Goal: Transaction & Acquisition: Register for event/course

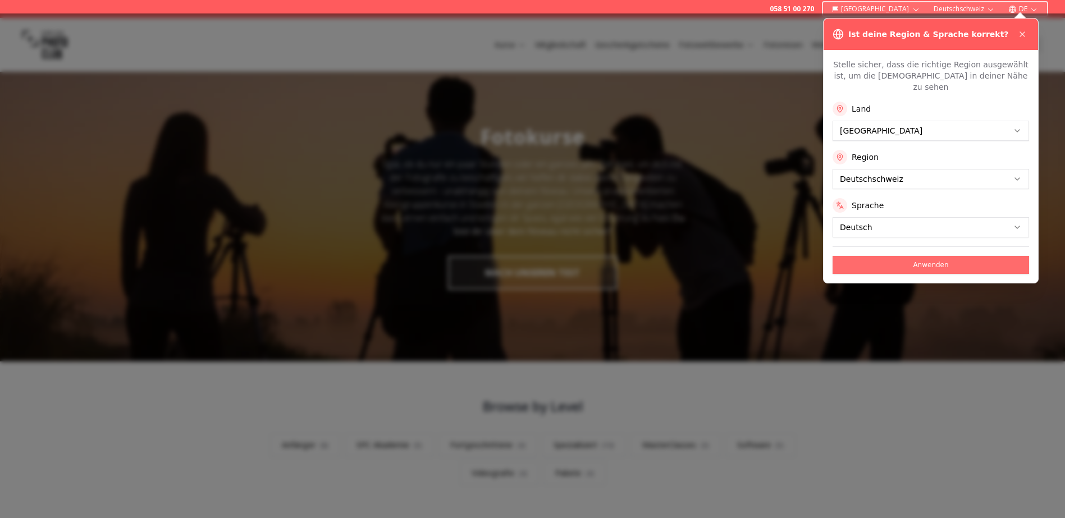
click at [990, 256] on button "Anwenden" at bounding box center [930, 265] width 196 height 18
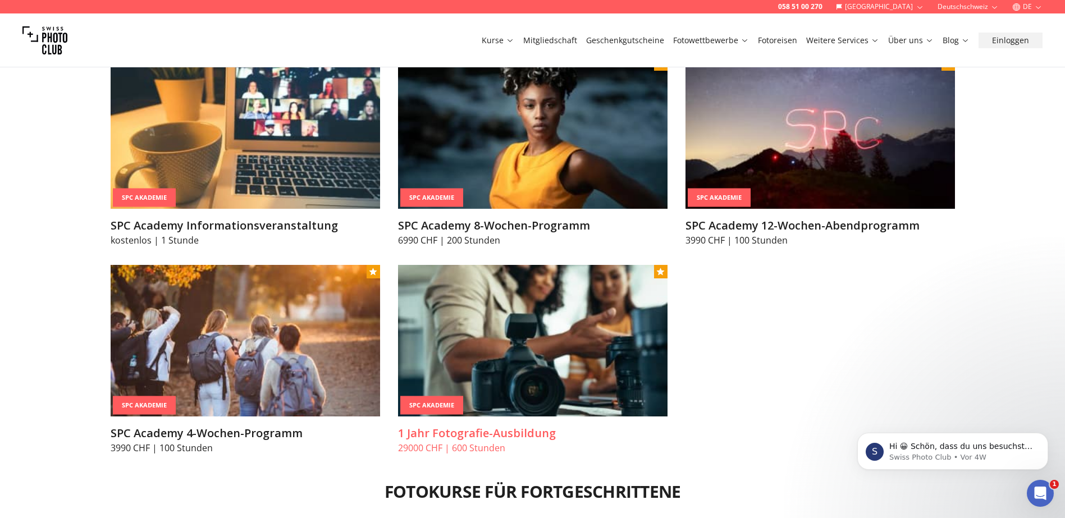
scroll to position [1441, 0]
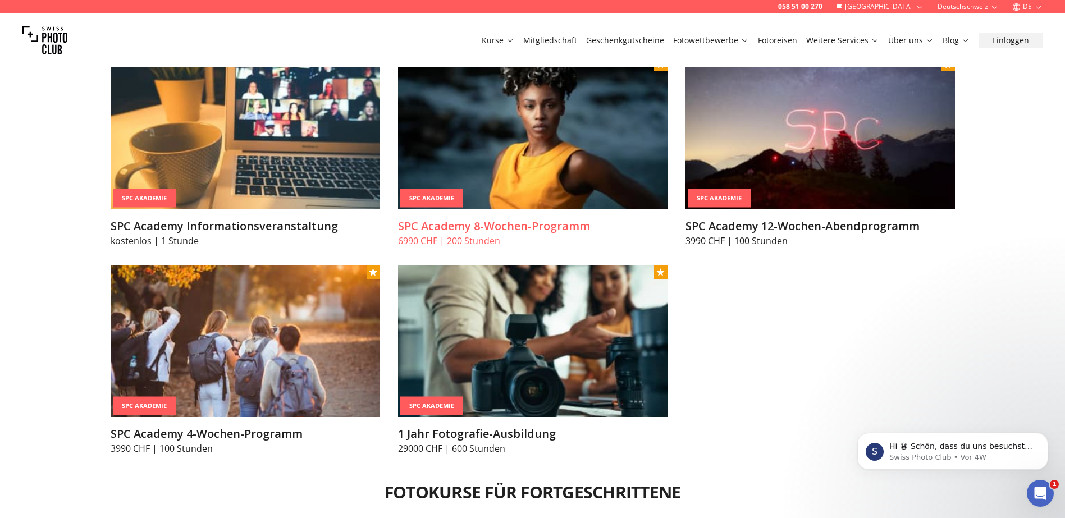
click at [439, 169] on img at bounding box center [532, 134] width 269 height 152
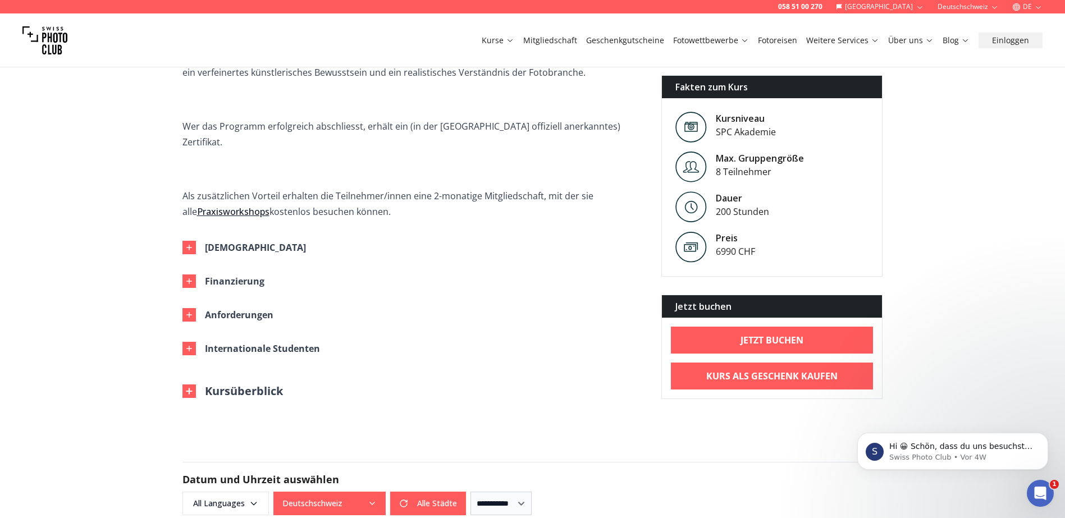
scroll to position [543, 0]
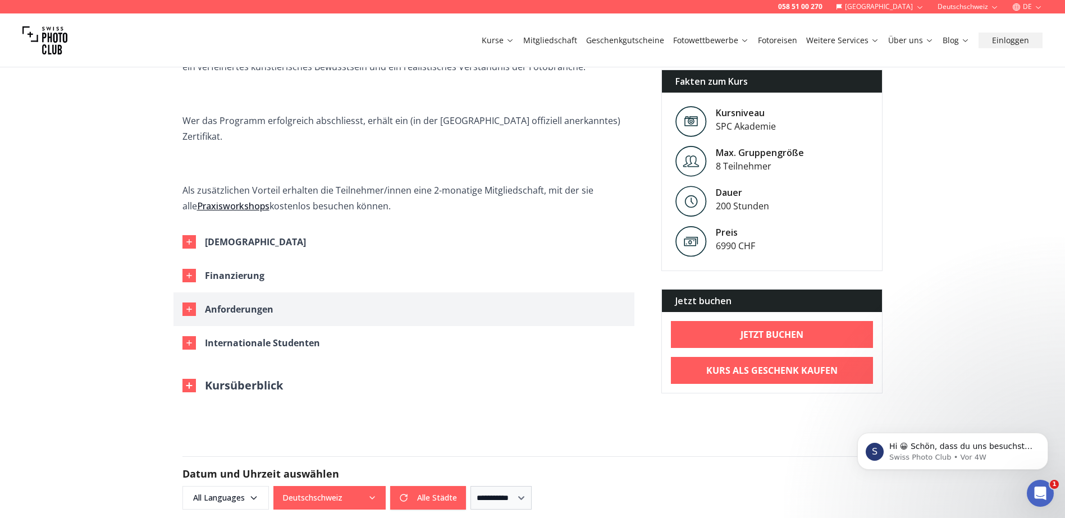
click at [191, 305] on icon "button" at bounding box center [189, 309] width 9 height 9
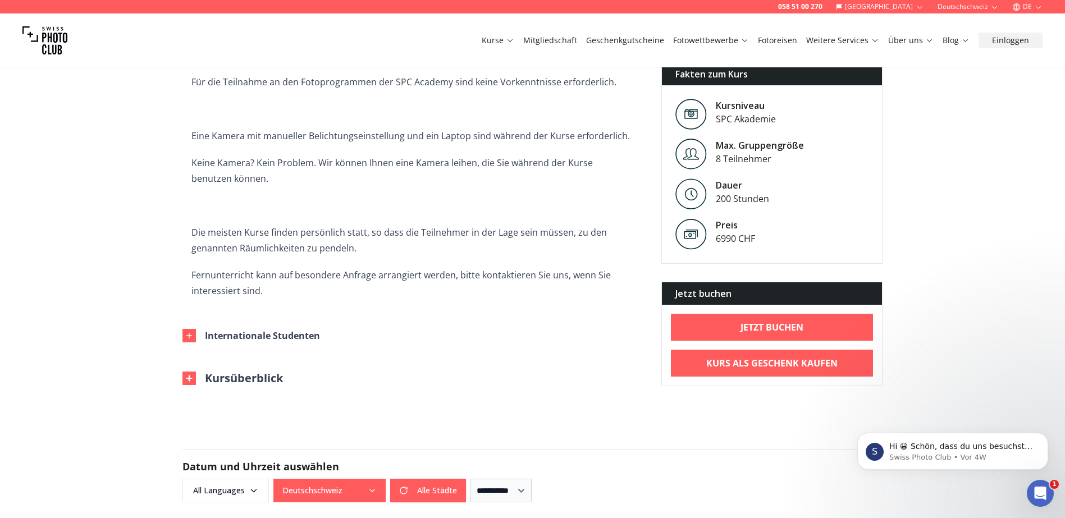
scroll to position [860, 0]
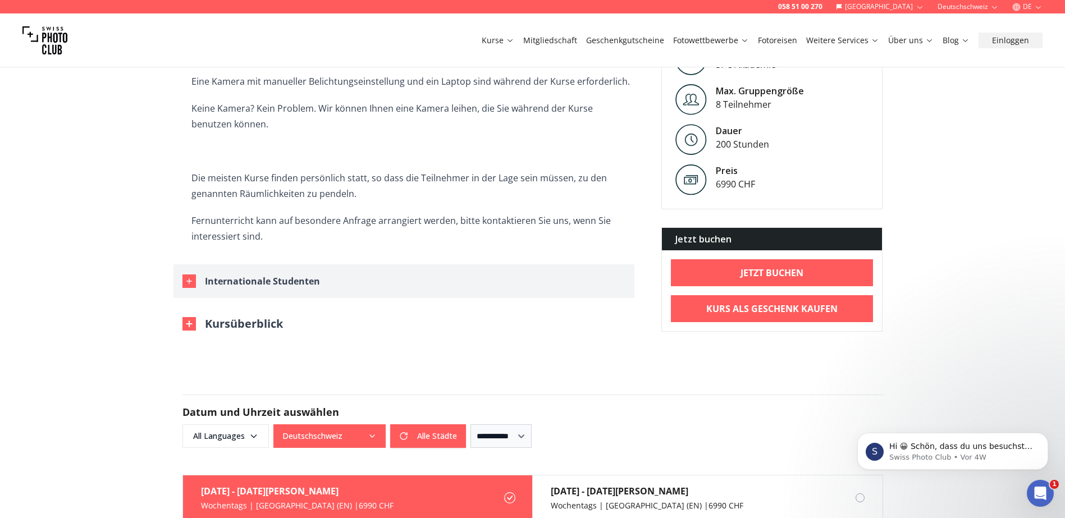
click at [197, 268] on button "Internationale Studenten" at bounding box center [403, 281] width 461 height 34
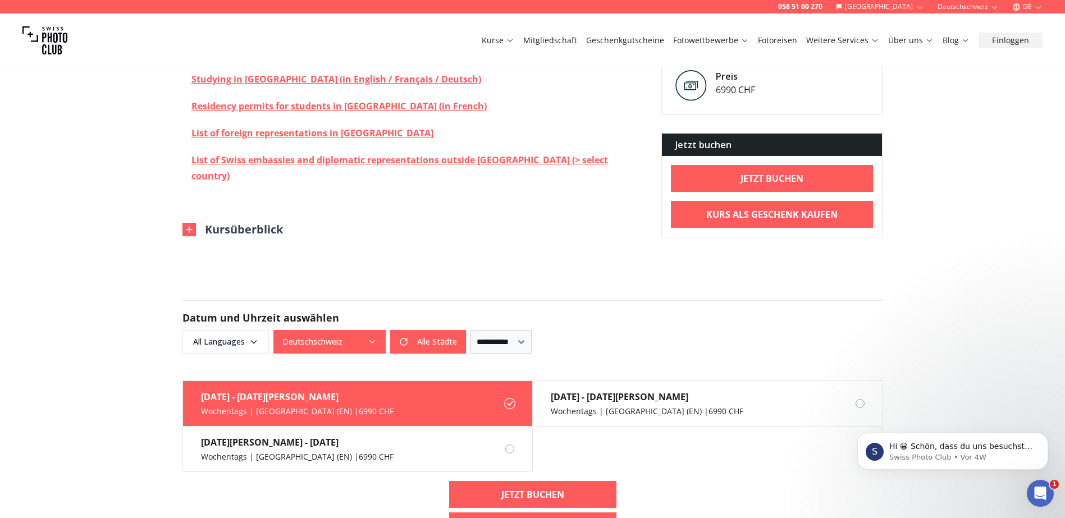
scroll to position [1253, 0]
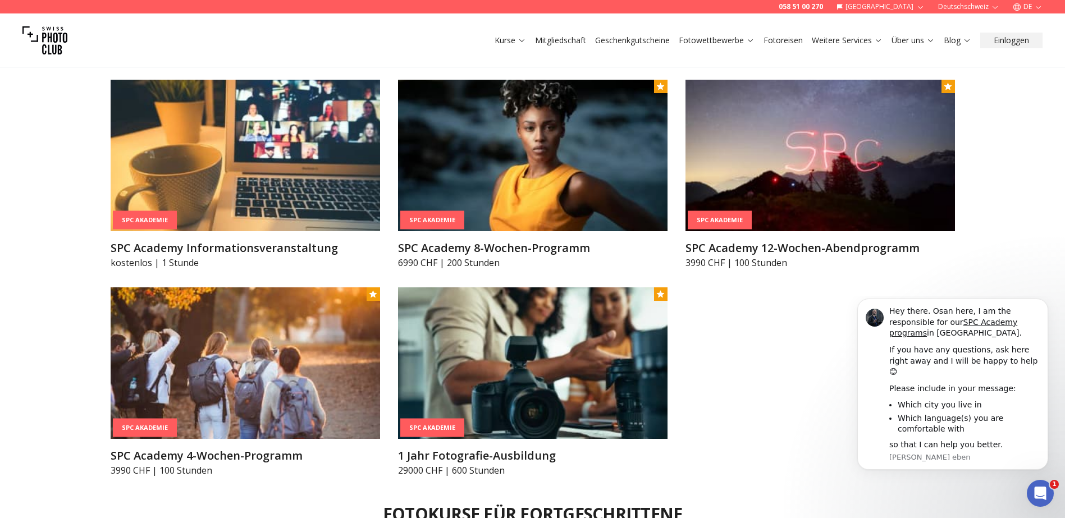
scroll to position [1425, 0]
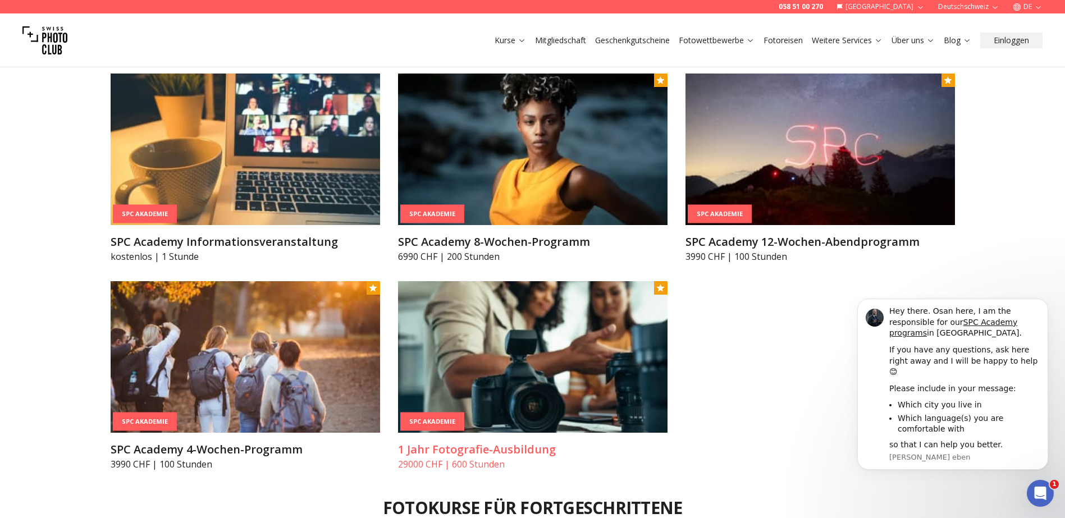
click at [483, 359] on img at bounding box center [532, 357] width 269 height 152
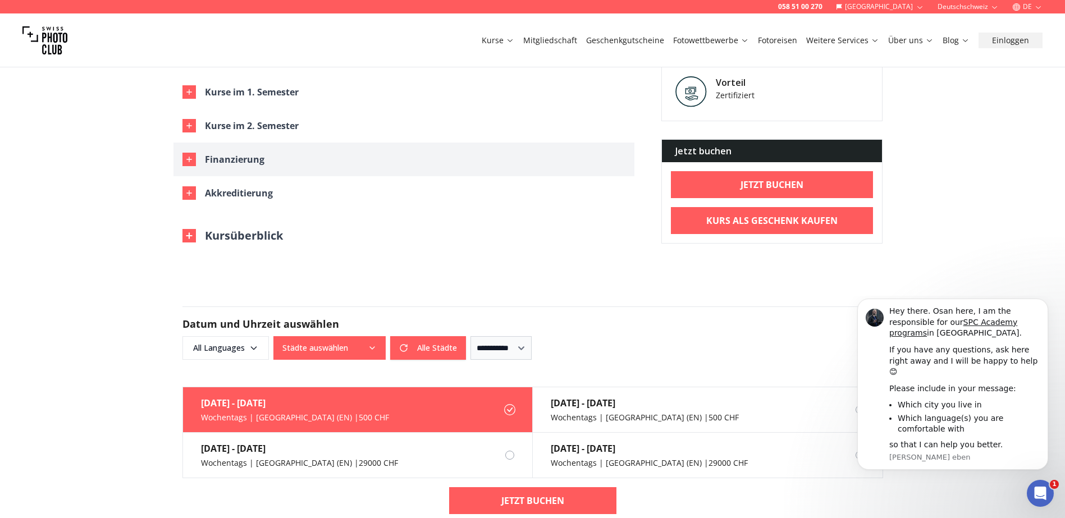
scroll to position [1122, 0]
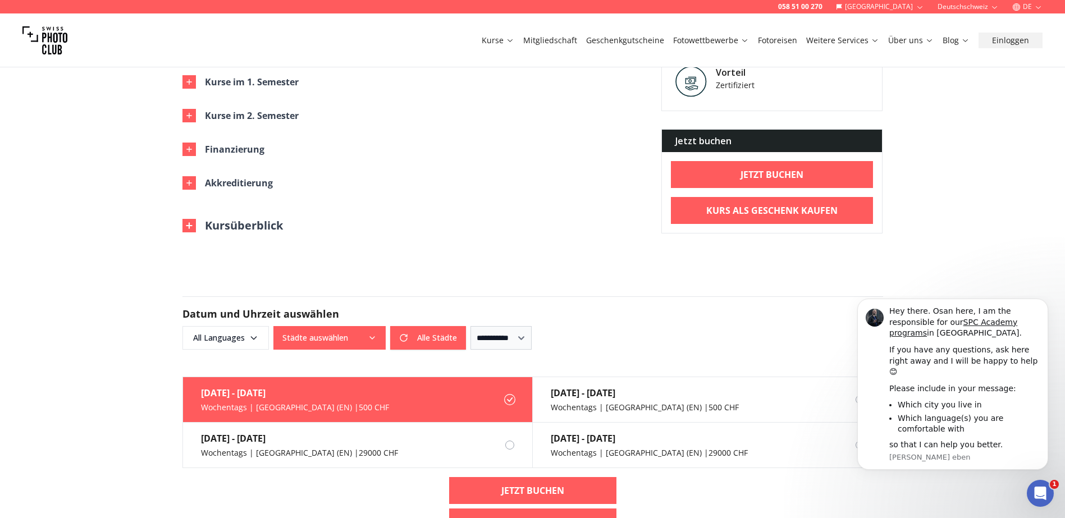
click at [172, 154] on div "058 51 00 270 Schweiz Deutschschweiz DE Kurse Mitgliedschaft Geschenkgutscheine…" at bounding box center [532, 193] width 1065 height 2631
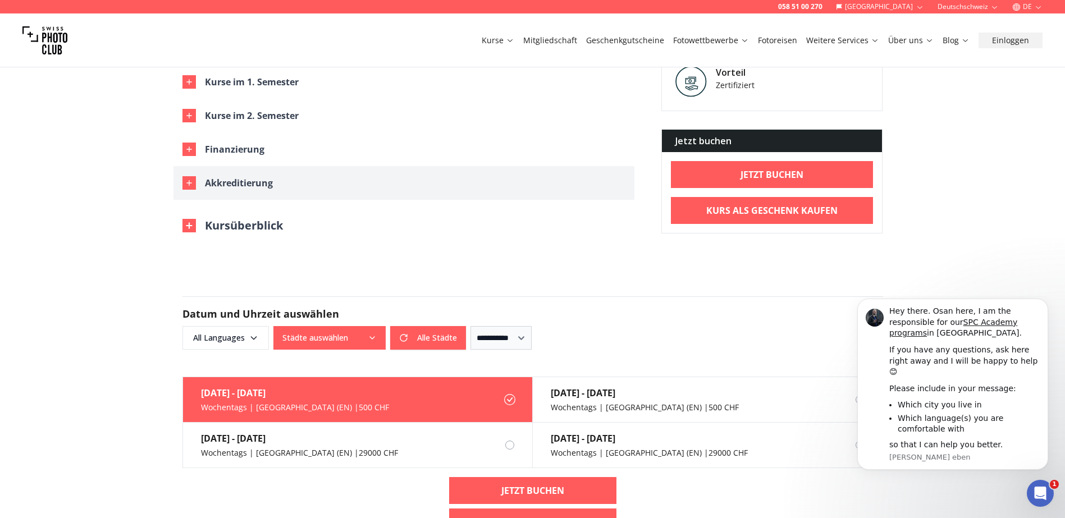
click at [185, 178] on icon "button" at bounding box center [189, 182] width 9 height 9
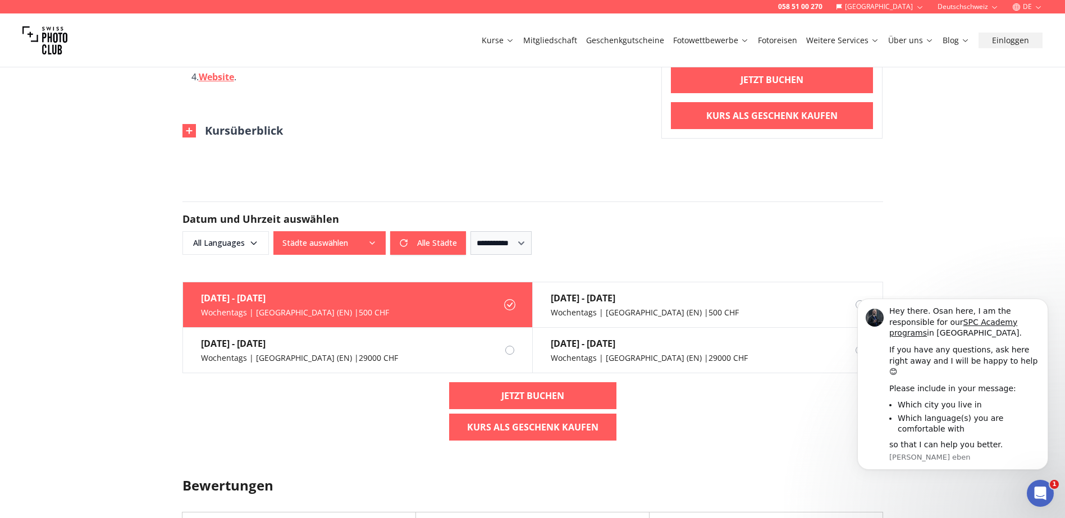
scroll to position [1384, 0]
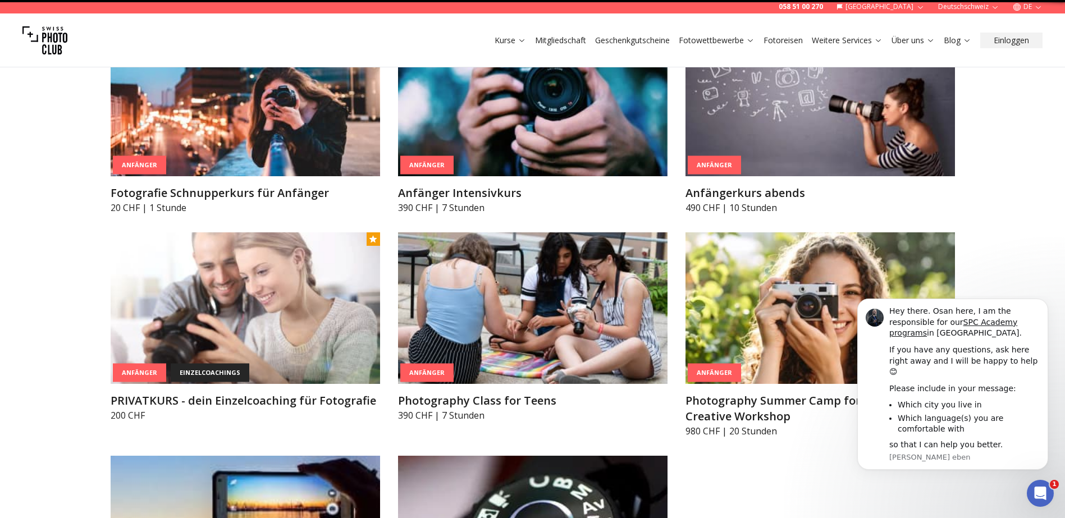
scroll to position [6, 0]
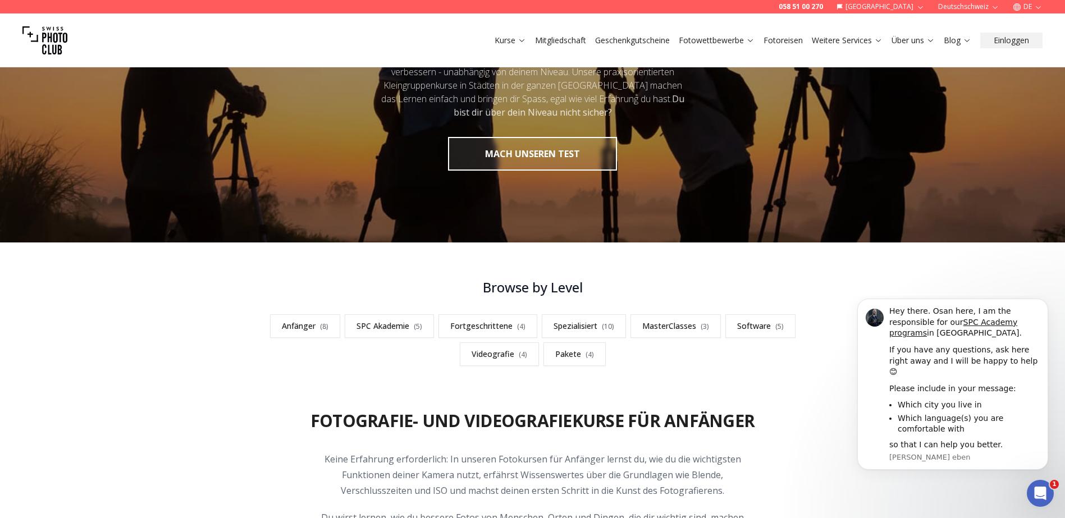
scroll to position [118, 0]
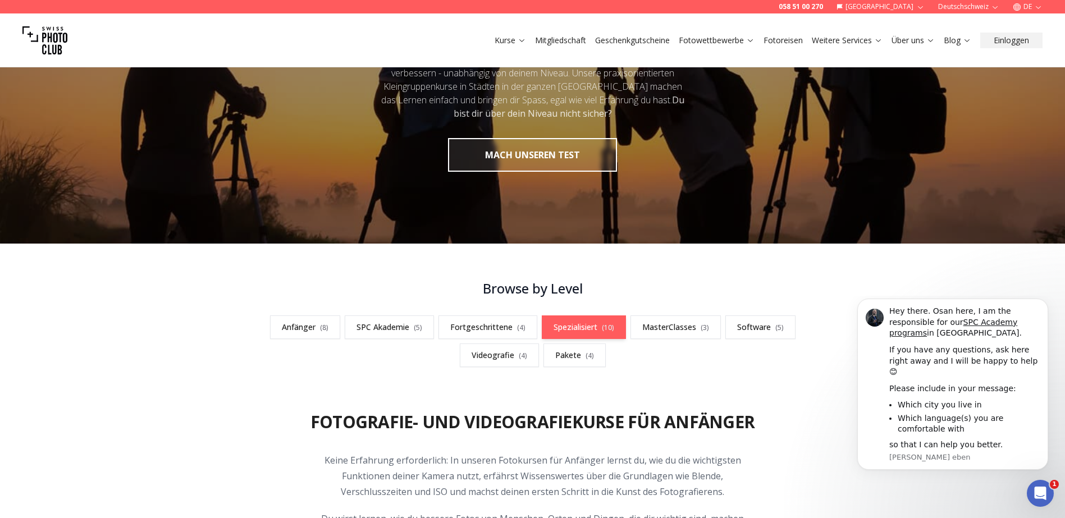
click at [573, 333] on link "Spezialisiert ( 10 )" at bounding box center [584, 327] width 84 height 24
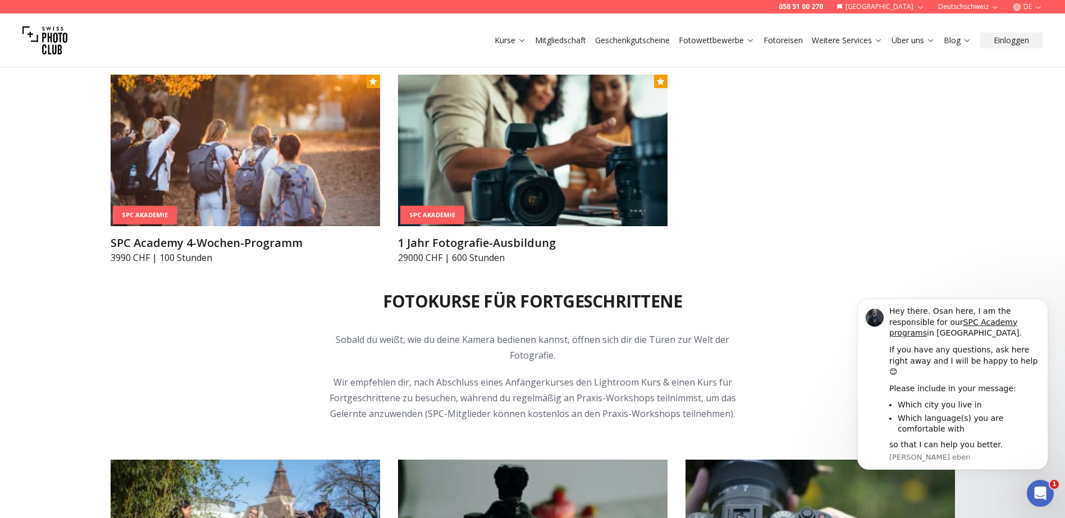
scroll to position [1630, 0]
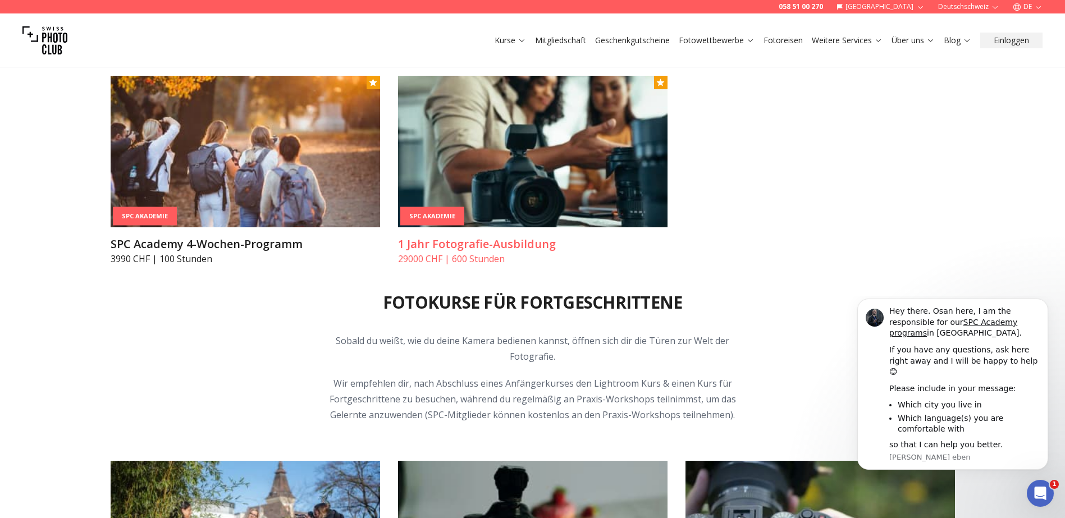
click at [513, 167] on img at bounding box center [532, 152] width 269 height 152
